Goal: Register for event/course

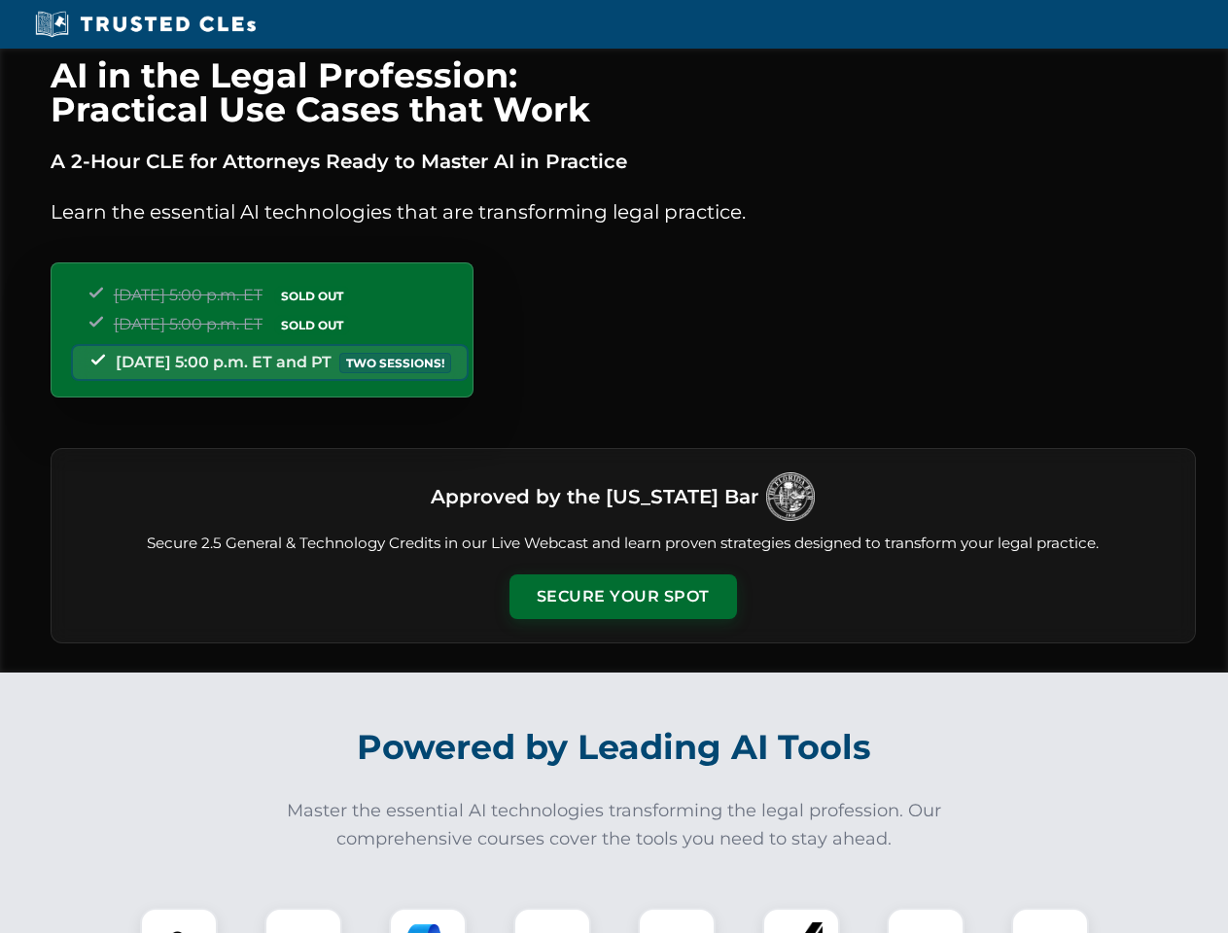
click at [622, 597] on button "Secure Your Spot" at bounding box center [623, 597] width 228 height 45
click at [179, 921] on img at bounding box center [179, 947] width 56 height 56
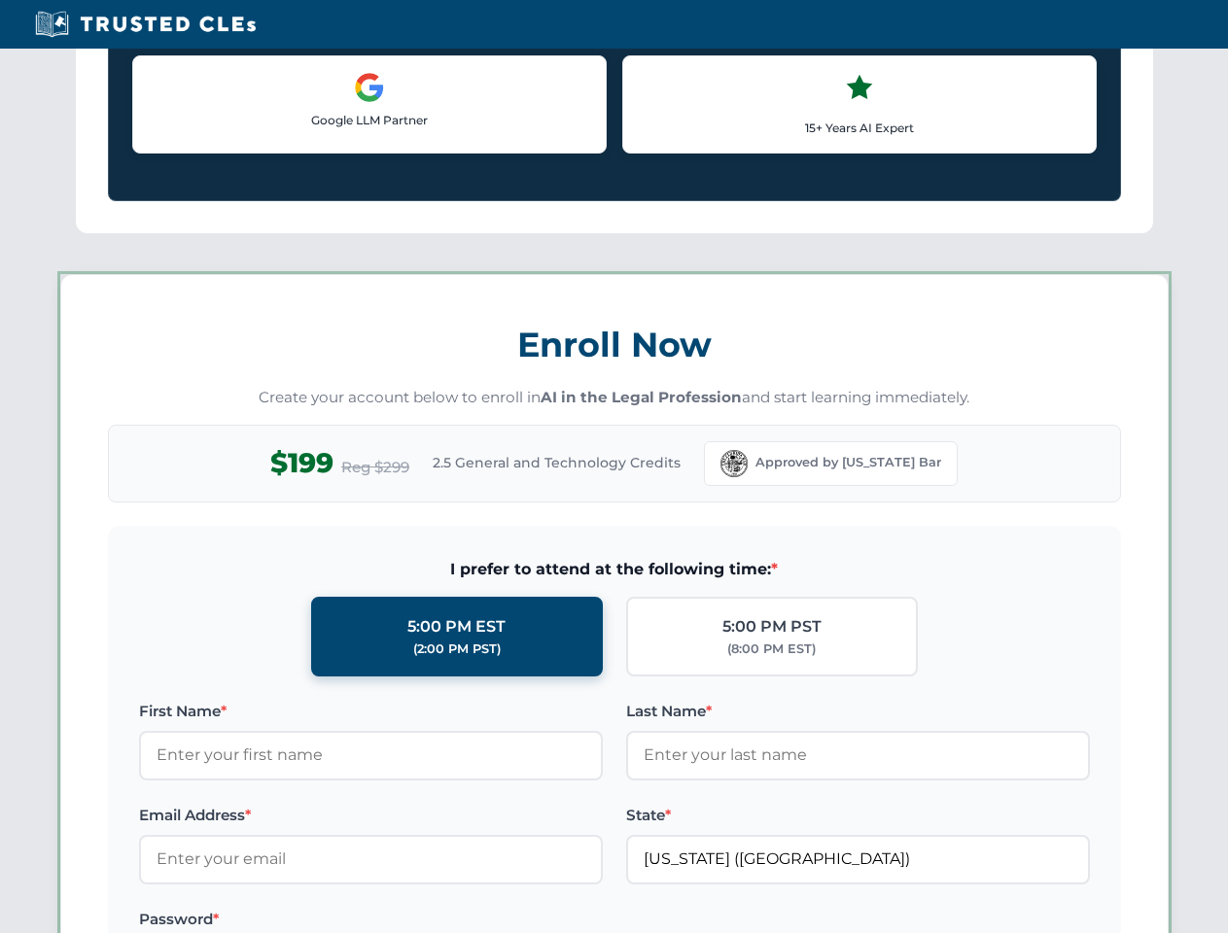
click at [552, 921] on label "Password *" at bounding box center [371, 919] width 464 height 23
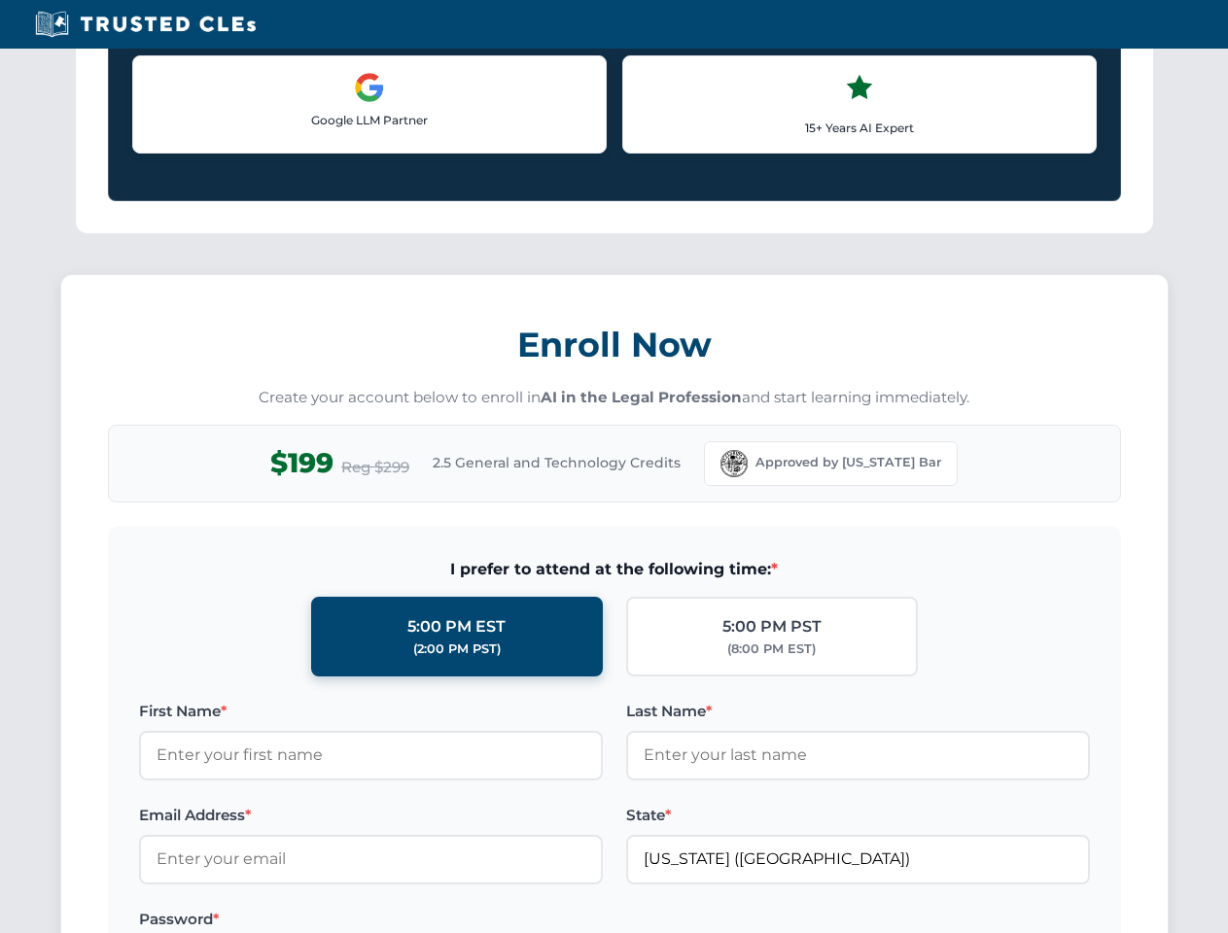
scroll to position [1909, 0]
